Goal: Find specific page/section

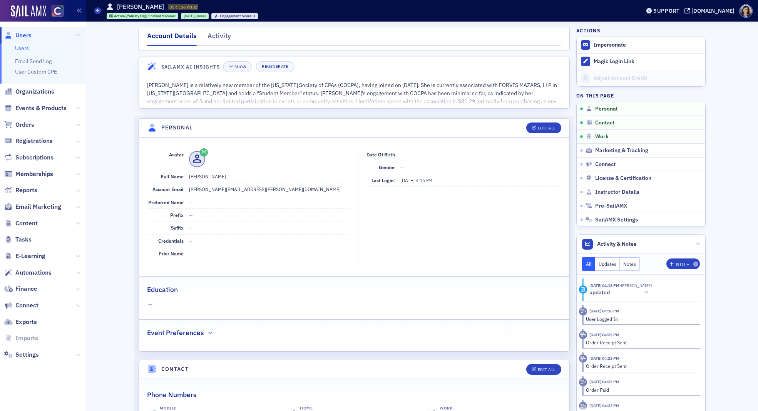
scroll to position [151, 0]
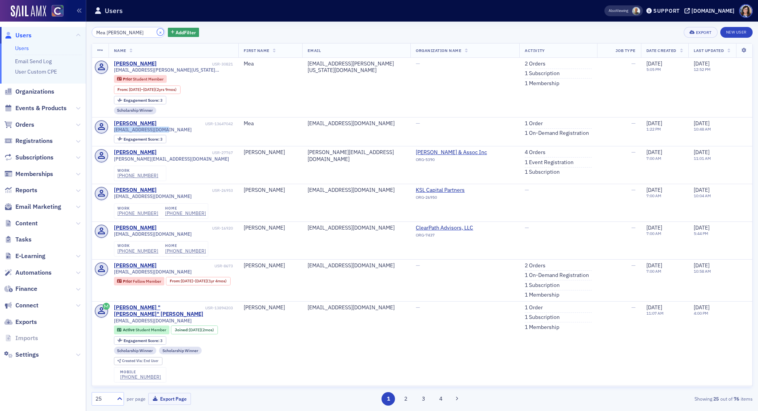
click at [157, 33] on button "×" at bounding box center [160, 31] width 7 height 7
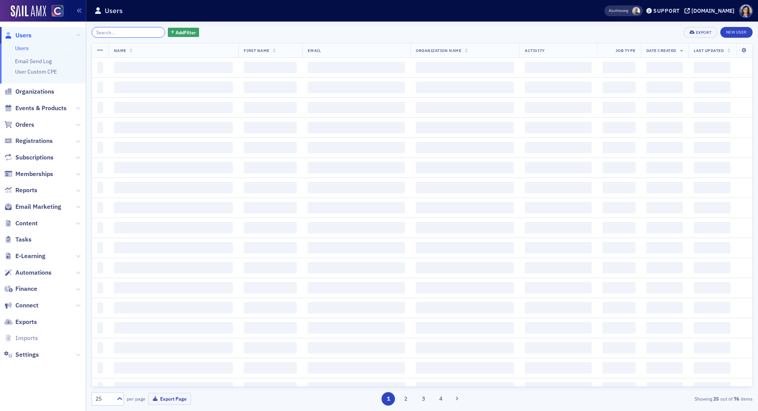
click at [127, 32] on input "search" at bounding box center [129, 32] width 74 height 11
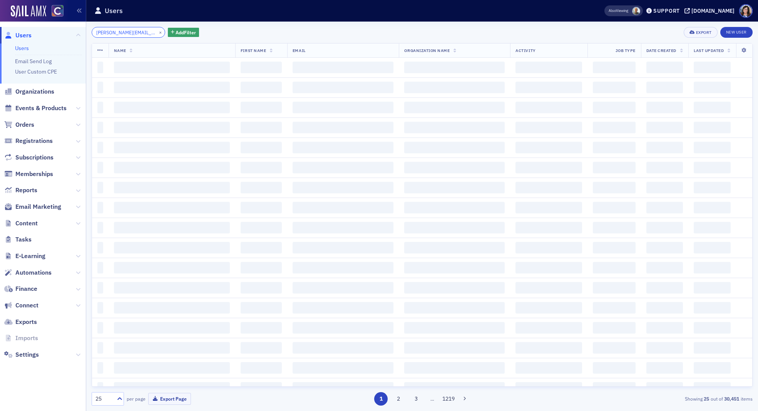
scroll to position [0, 7]
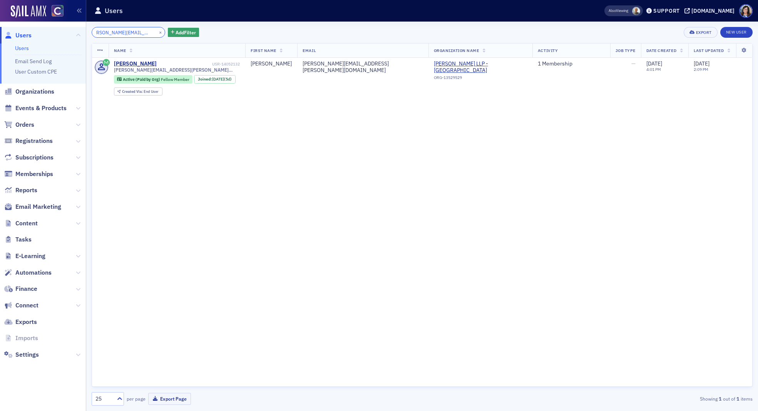
type input "[PERSON_NAME][EMAIL_ADDRESS][PERSON_NAME][DOMAIN_NAME]"
